Goal: Transaction & Acquisition: Purchase product/service

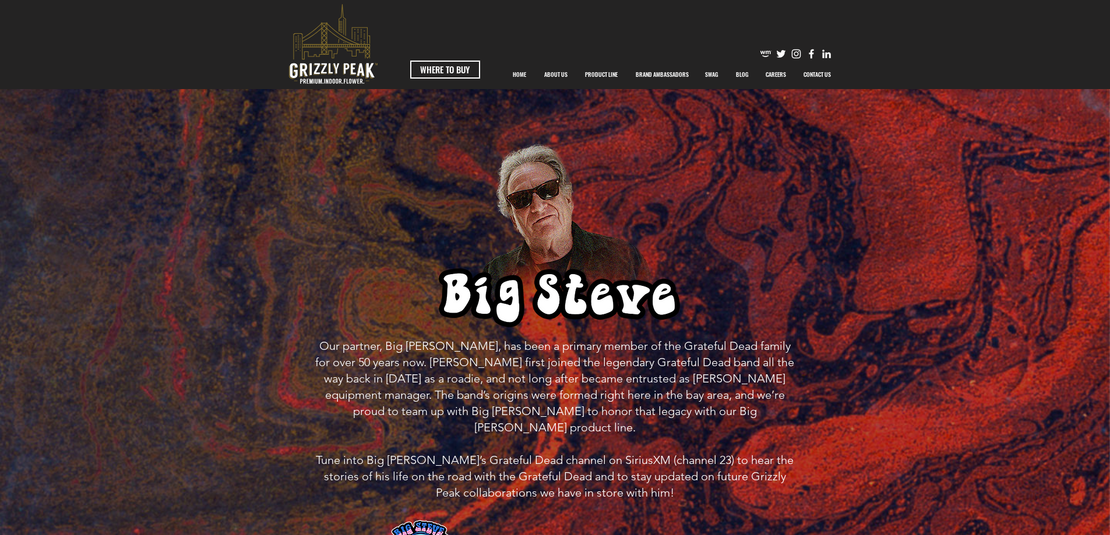
click at [327, 65] on icon "premium-indoor-flower" at bounding box center [333, 44] width 89 height 80
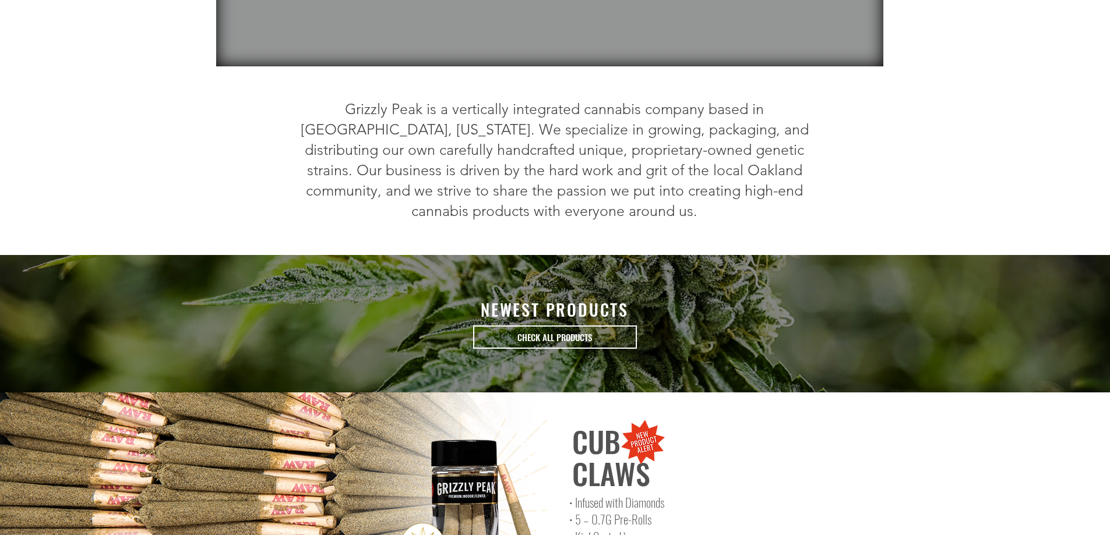
scroll to position [362, 0]
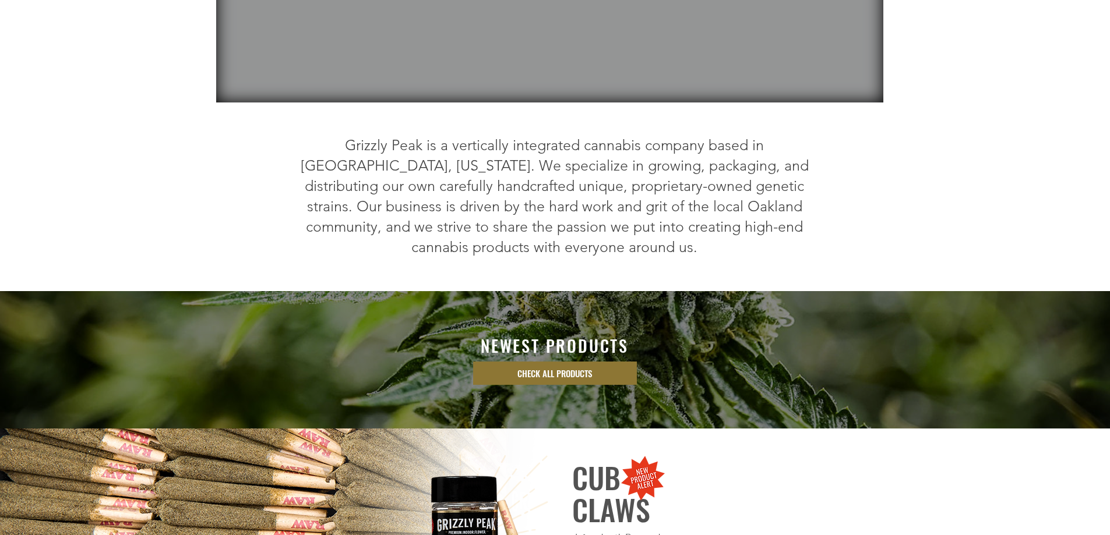
click at [566, 368] on span "CHECK ALL PRODUCTS" at bounding box center [554, 374] width 75 height 12
